Goal: Find specific page/section

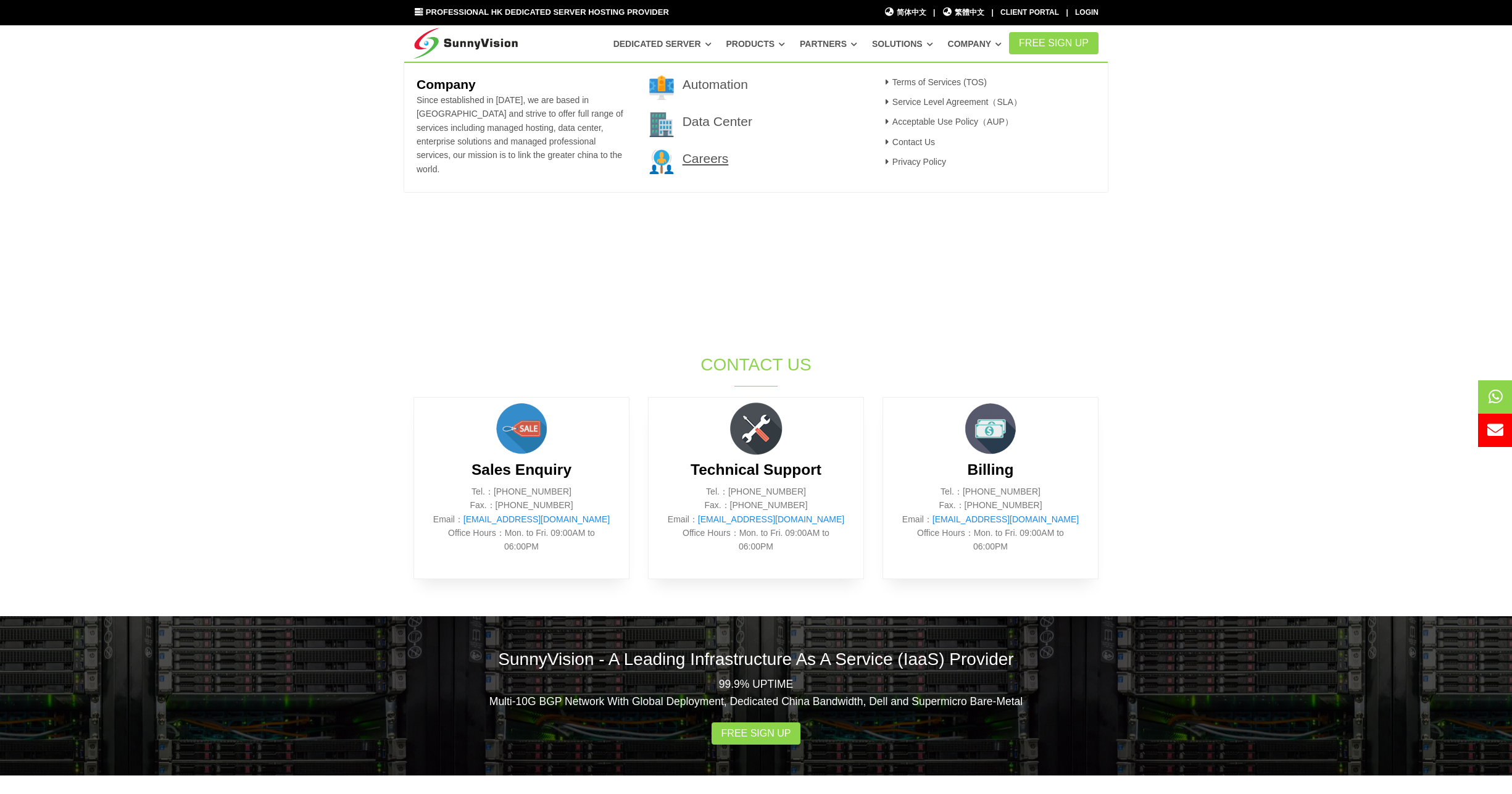
scroll to position [247, 0]
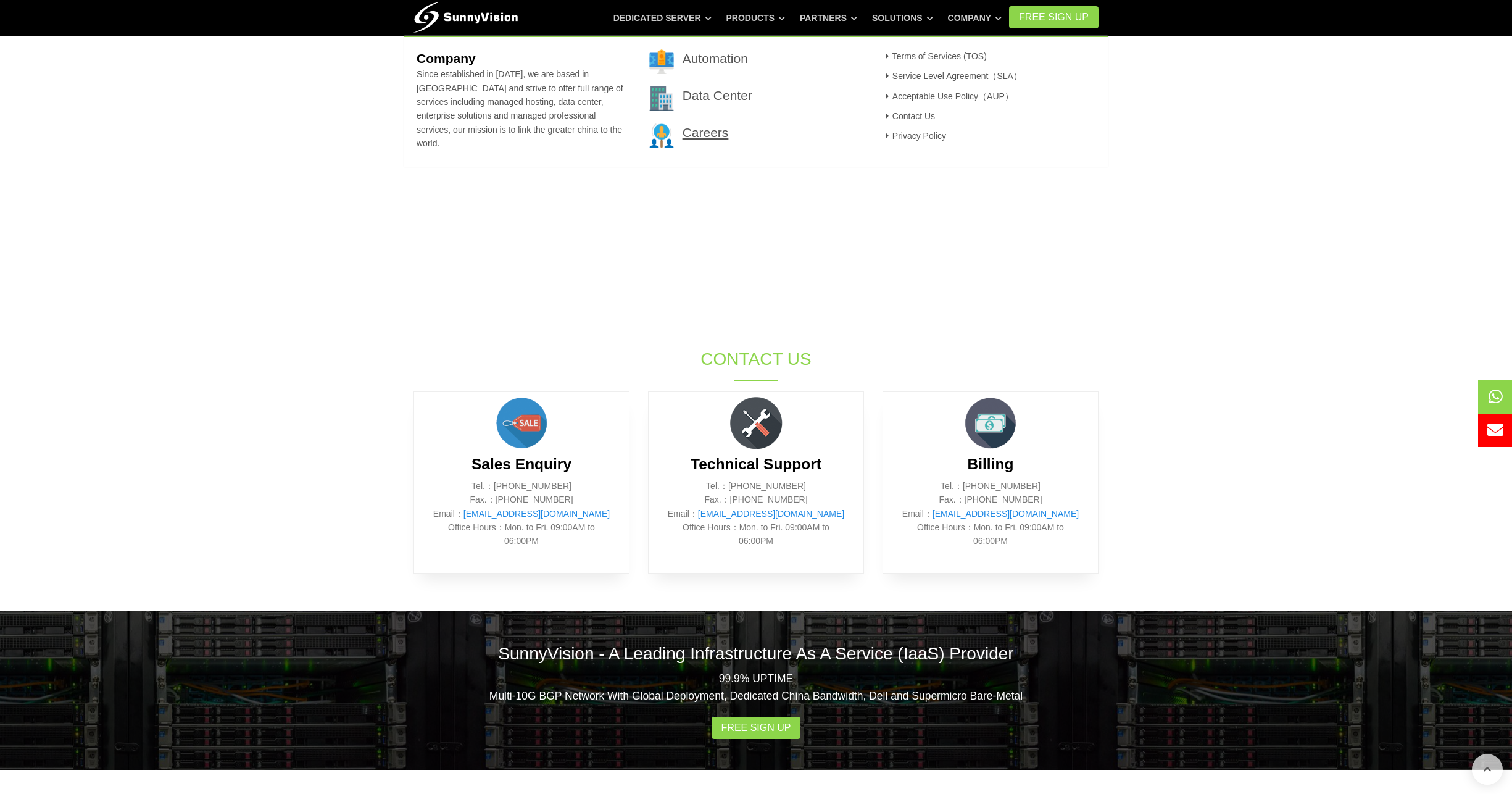
click at [723, 139] on link "Careers" at bounding box center [706, 132] width 46 height 14
